Goal: Information Seeking & Learning: Learn about a topic

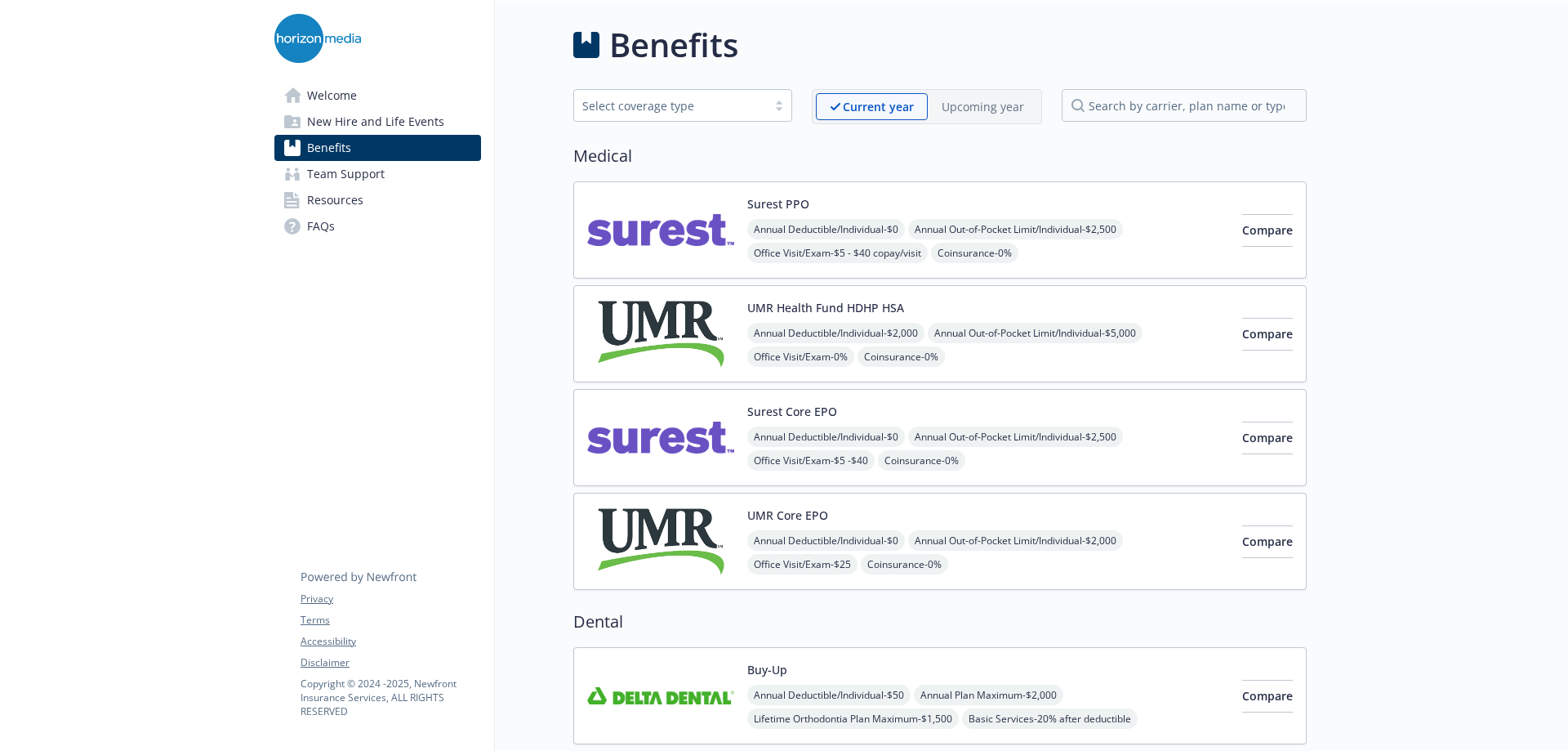
click at [655, 215] on img at bounding box center [660, 230] width 147 height 70
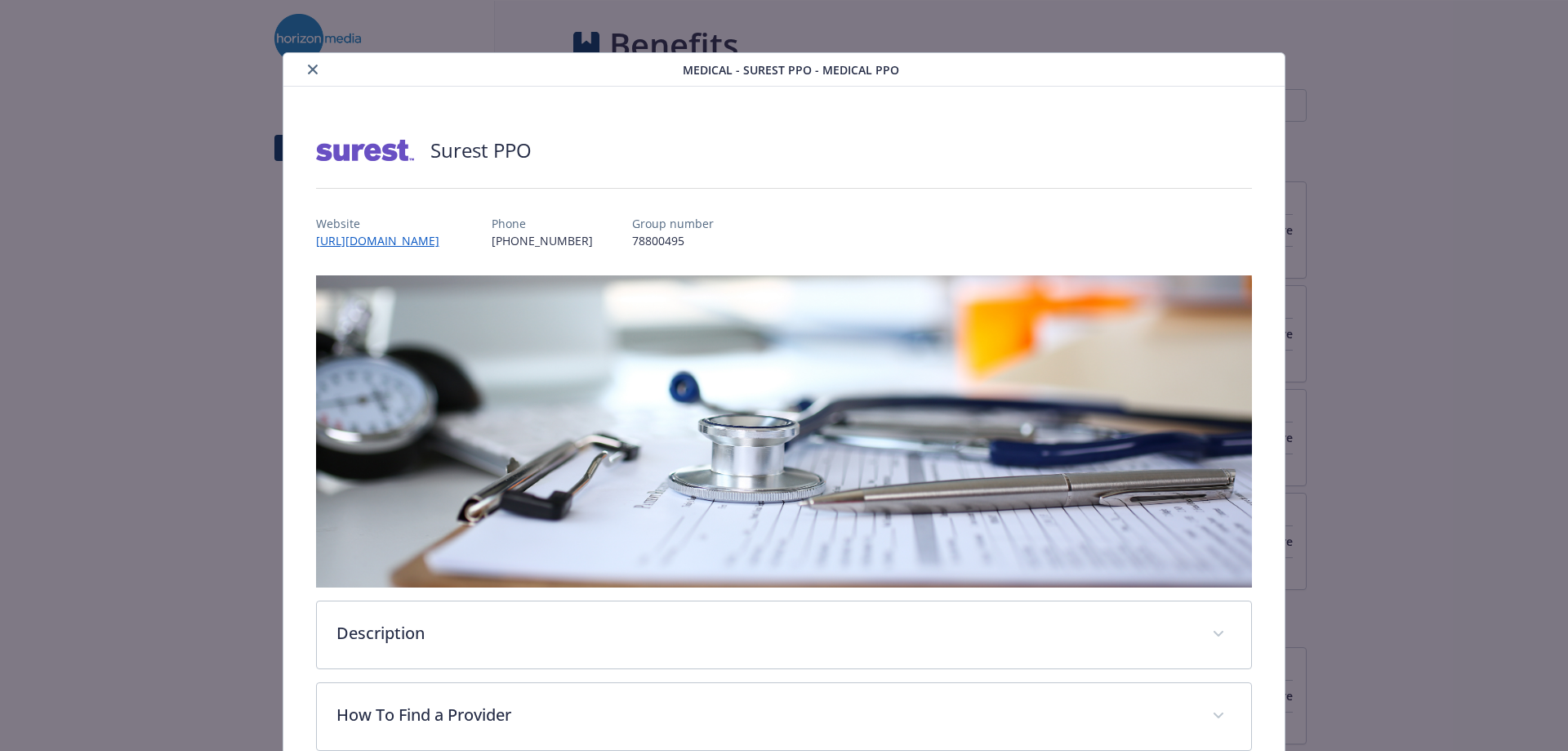
scroll to position [49, 0]
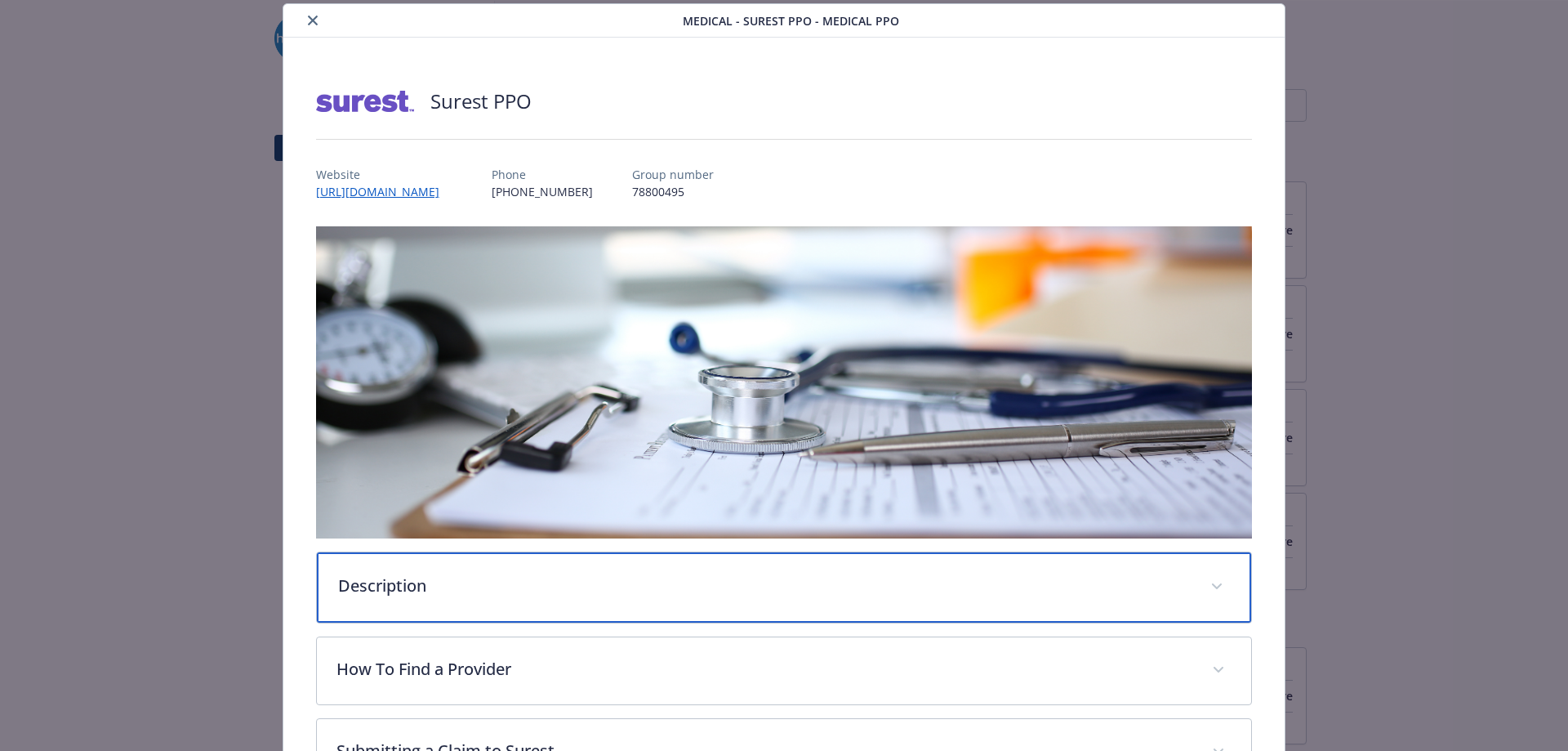
click at [448, 585] on p "Description" at bounding box center [765, 585] width 854 height 24
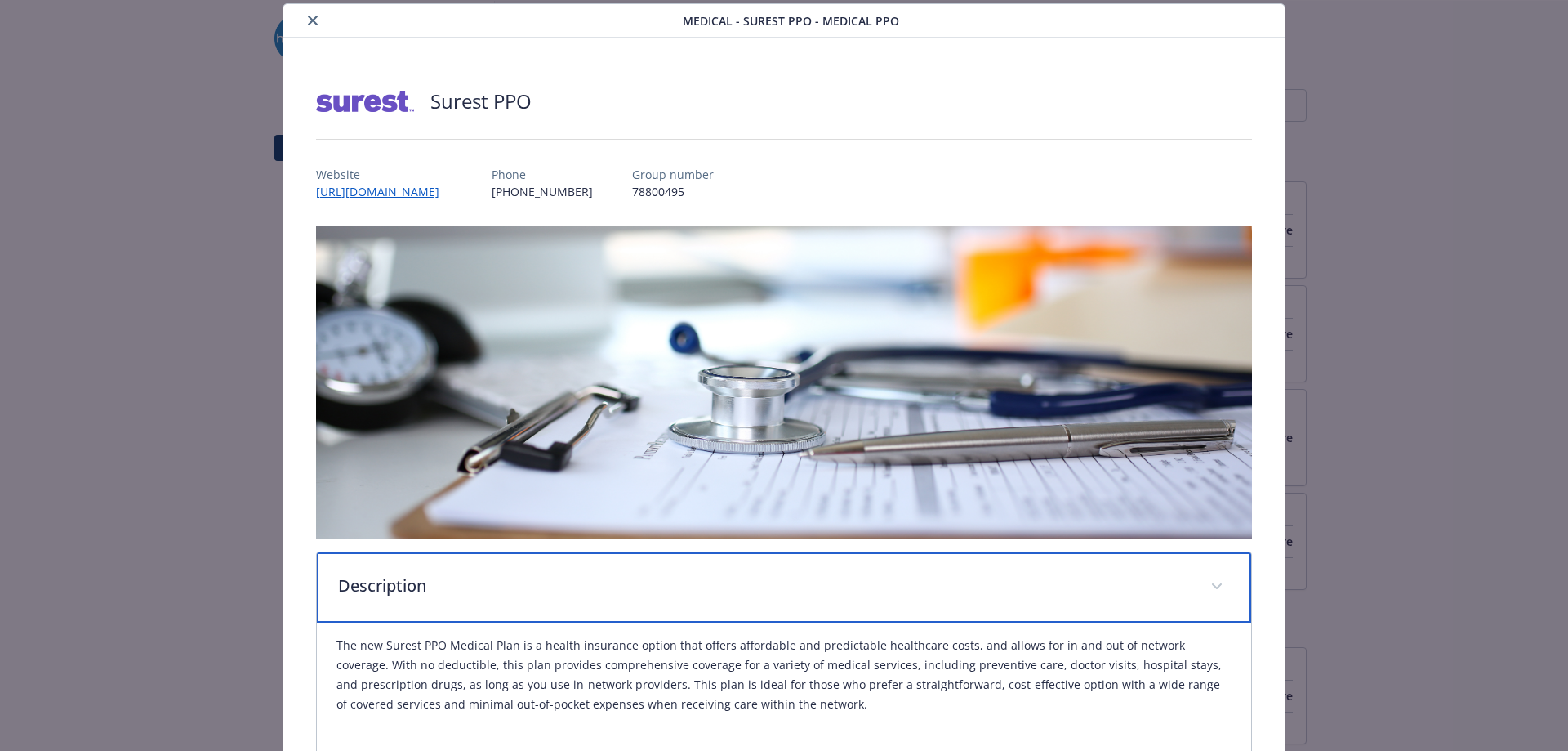
scroll to position [294, 0]
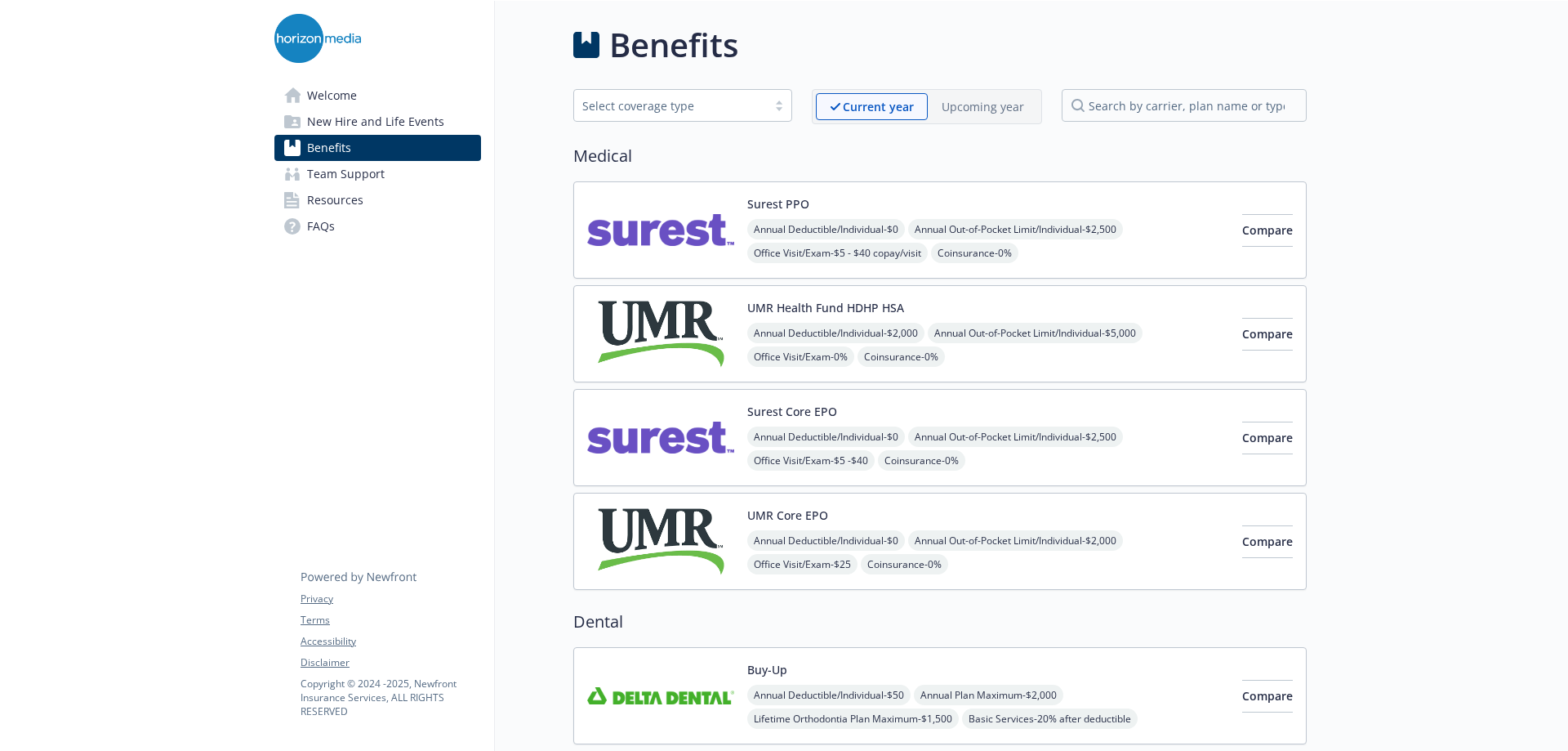
click at [677, 444] on img at bounding box center [660, 437] width 147 height 70
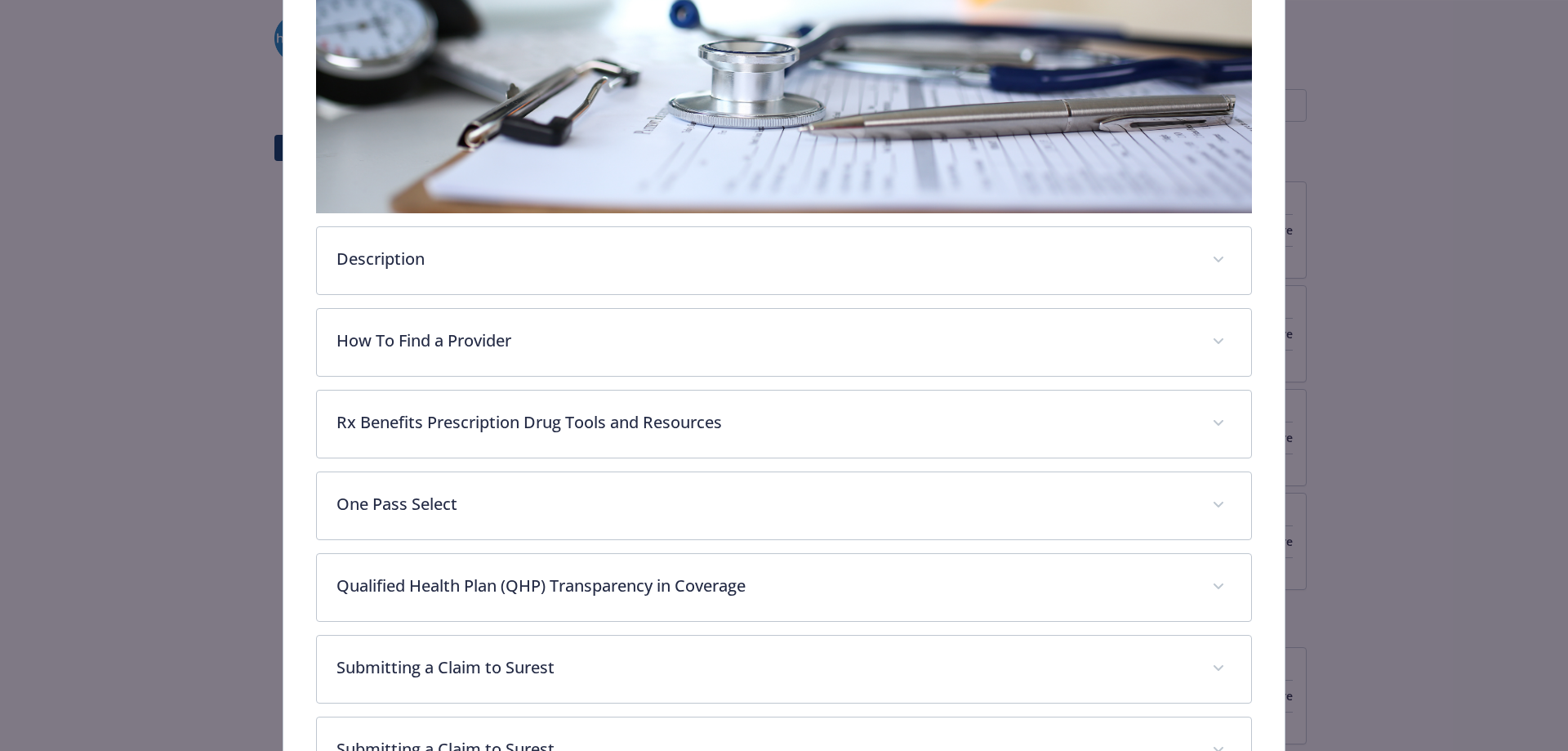
scroll to position [376, 0]
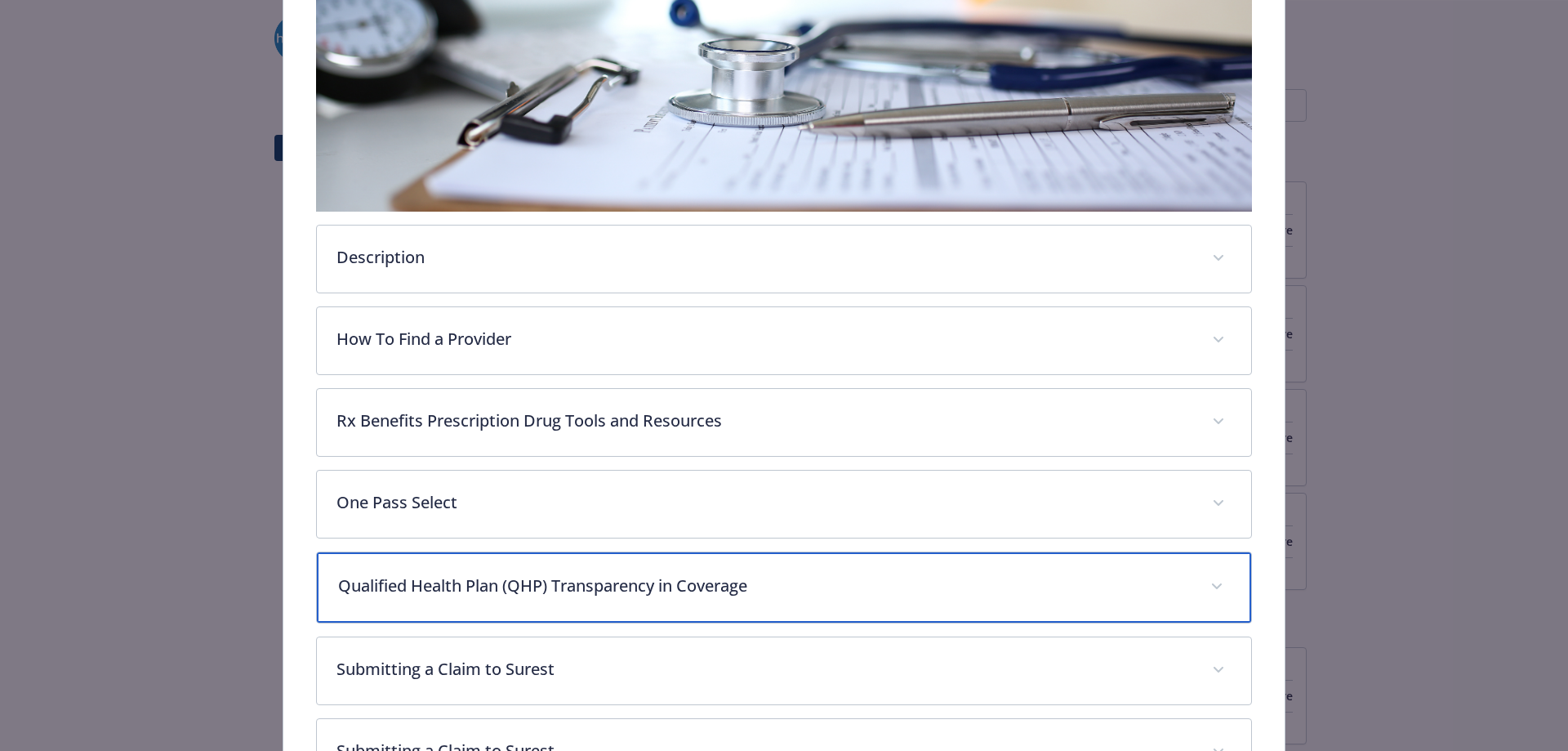
click at [641, 581] on p "Qualified Health Plan (QHP) Transparency in Coverage" at bounding box center [765, 585] width 854 height 24
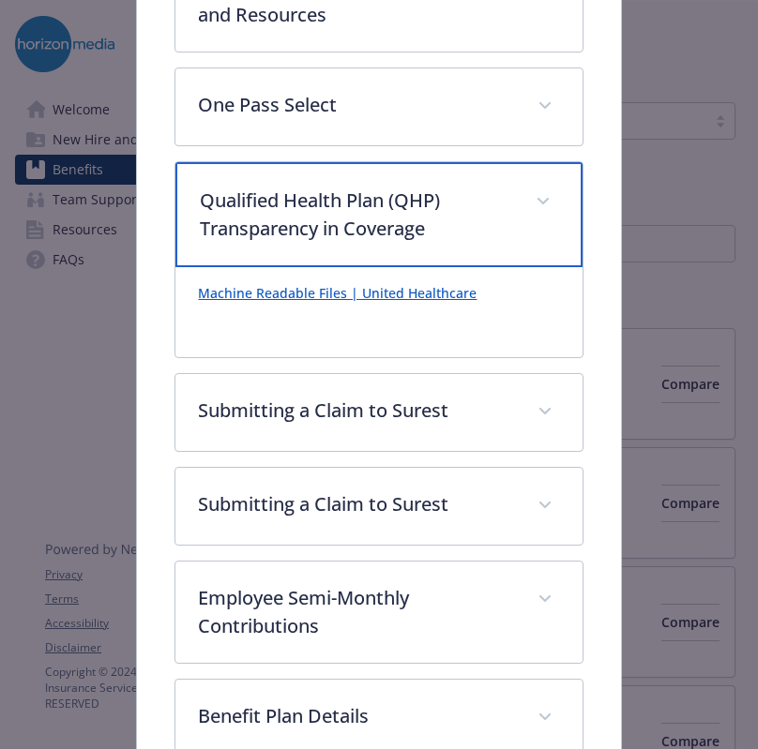
scroll to position [746, 0]
